Goal: Task Accomplishment & Management: Manage account settings

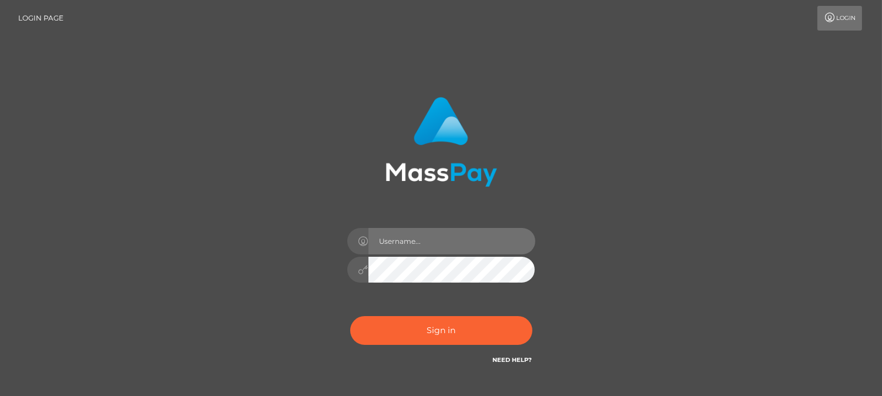
drag, startPoint x: 0, startPoint y: 0, endPoint x: 473, endPoint y: 247, distance: 534.0
click at [473, 247] on input "text" at bounding box center [452, 241] width 167 height 26
type input "[DOMAIN_NAME]"
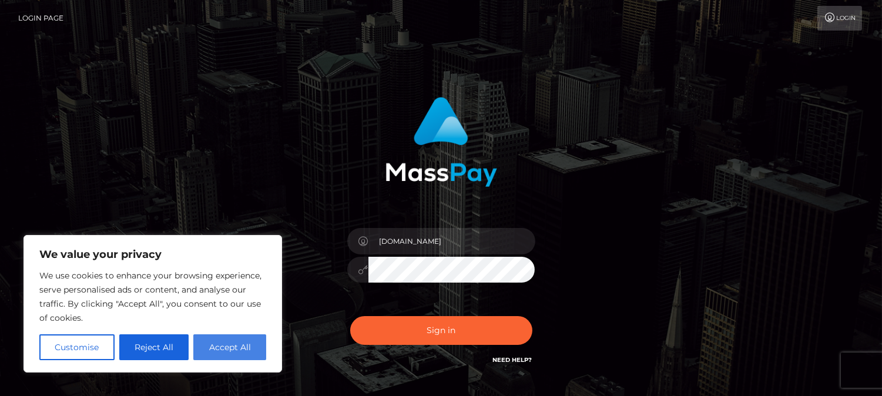
click at [218, 351] on button "Accept All" at bounding box center [229, 347] width 73 height 26
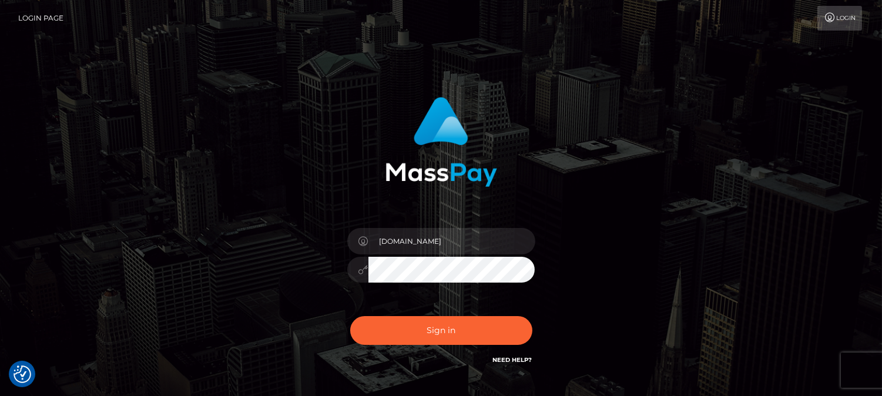
checkbox input "true"
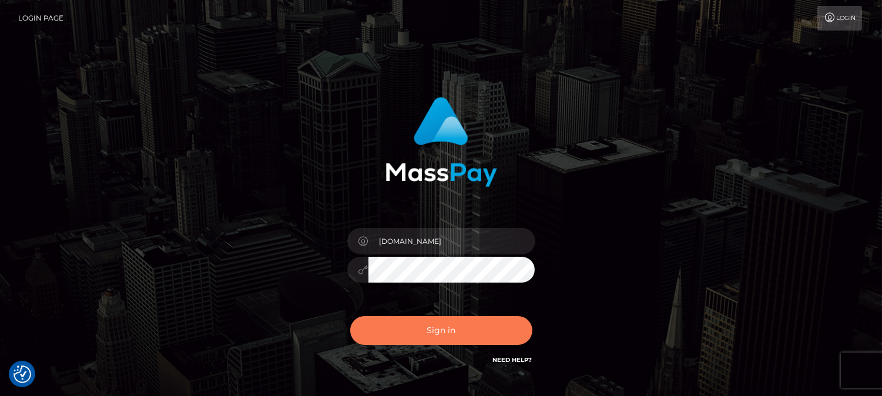
click at [411, 338] on button "Sign in" at bounding box center [441, 330] width 182 height 29
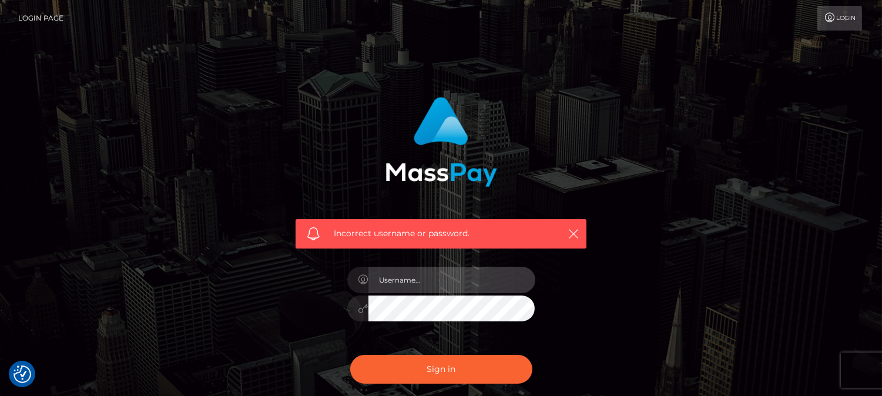
click at [441, 283] on input "text" at bounding box center [452, 280] width 167 height 26
type input "[DOMAIN_NAME]"
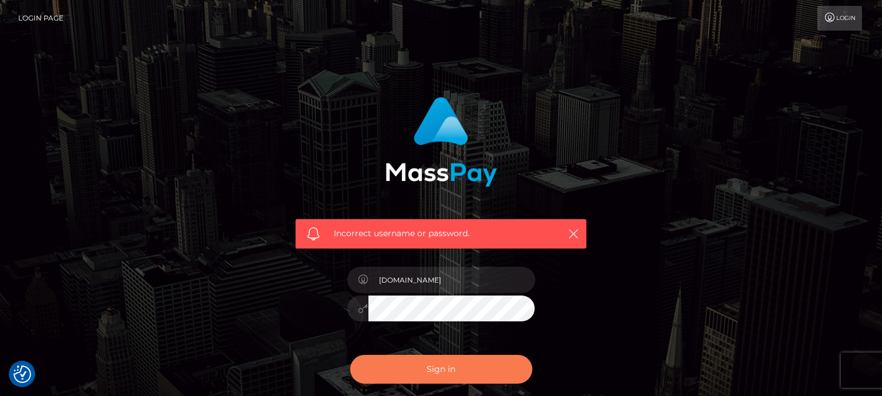
click at [435, 371] on button "Sign in" at bounding box center [441, 369] width 182 height 29
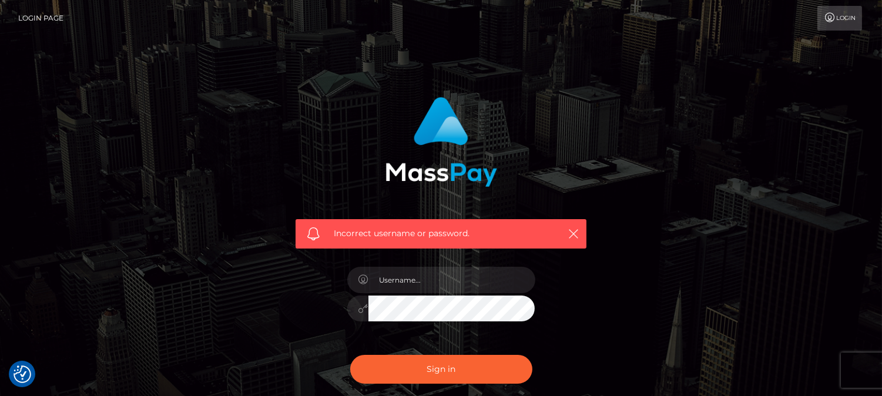
click at [608, 372] on div "Incorrect username or password." at bounding box center [441, 257] width 670 height 338
click at [503, 279] on input "text" at bounding box center [452, 280] width 167 height 26
click at [472, 283] on input "hg.es" at bounding box center [452, 280] width 167 height 26
type input "fr.es"
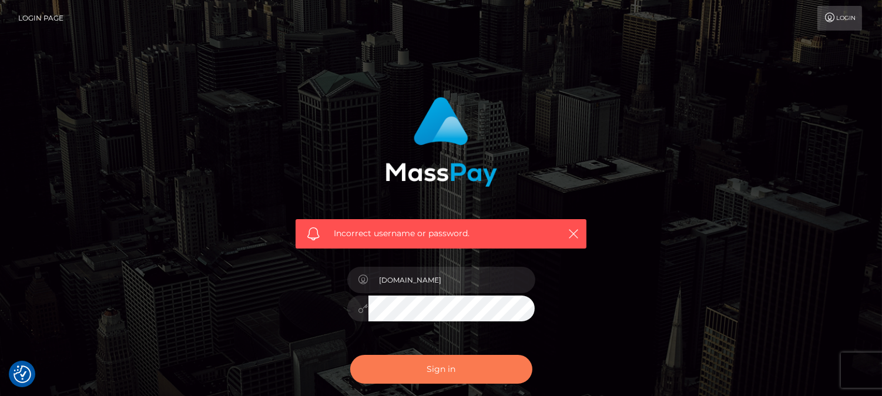
click at [420, 369] on button "Sign in" at bounding box center [441, 369] width 182 height 29
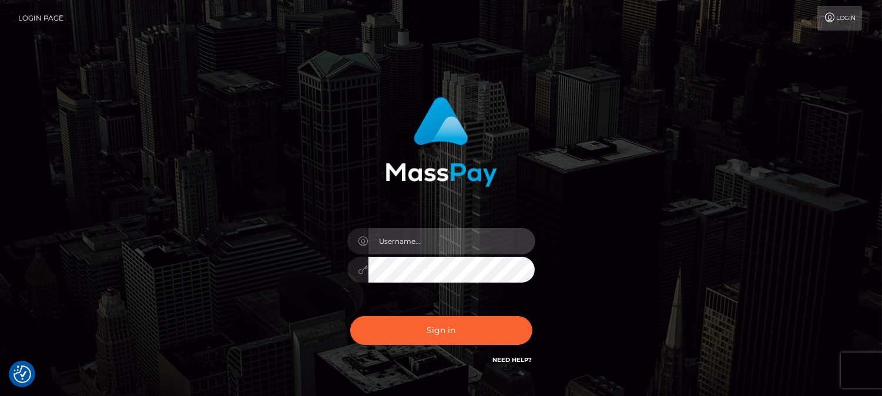
click at [428, 250] on input "text" at bounding box center [452, 241] width 167 height 26
type input "[DOMAIN_NAME]"
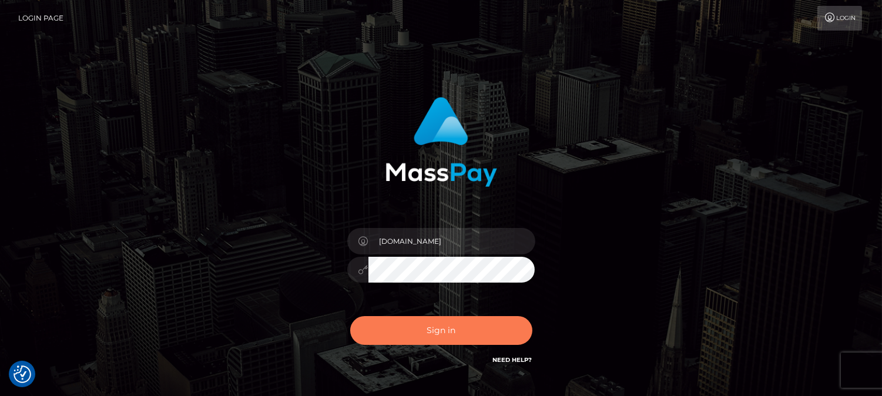
click at [457, 327] on button "Sign in" at bounding box center [441, 330] width 182 height 29
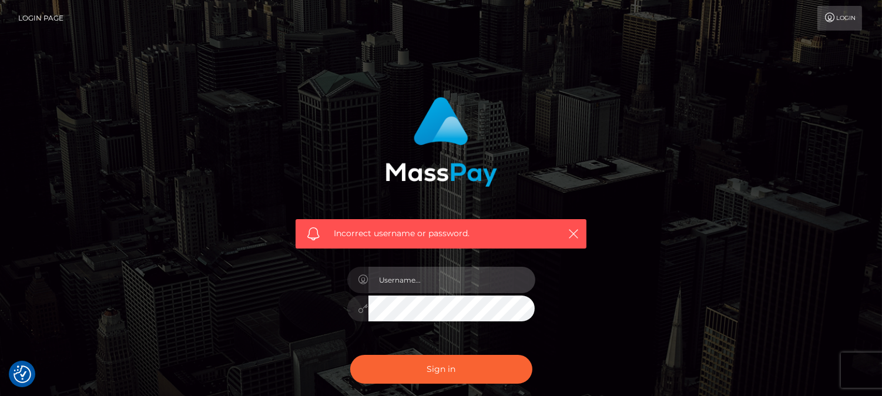
click at [455, 290] on input "text" at bounding box center [452, 280] width 167 height 26
type input "[DOMAIN_NAME]"
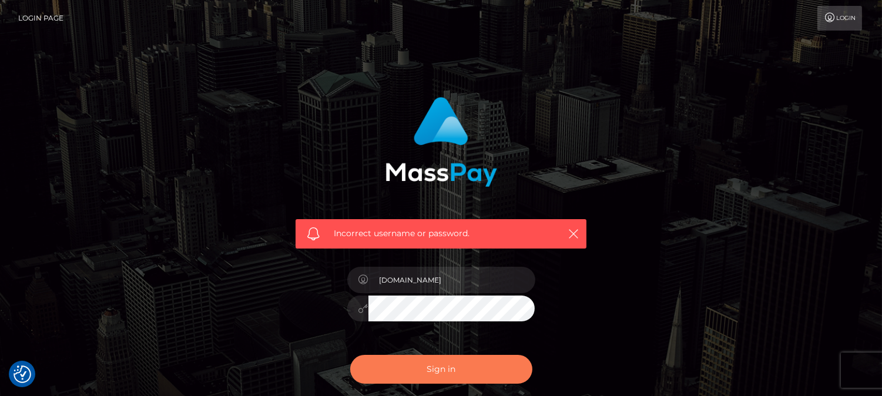
click at [447, 371] on button "Sign in" at bounding box center [441, 369] width 182 height 29
